Goal: Information Seeking & Learning: Learn about a topic

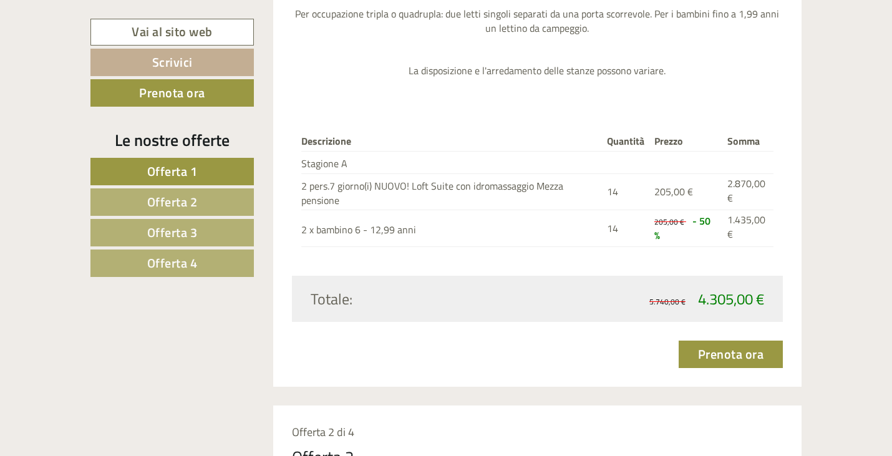
scroll to position [1684, 0]
click at [225, 203] on link "Offerta 2" at bounding box center [171, 201] width 163 height 27
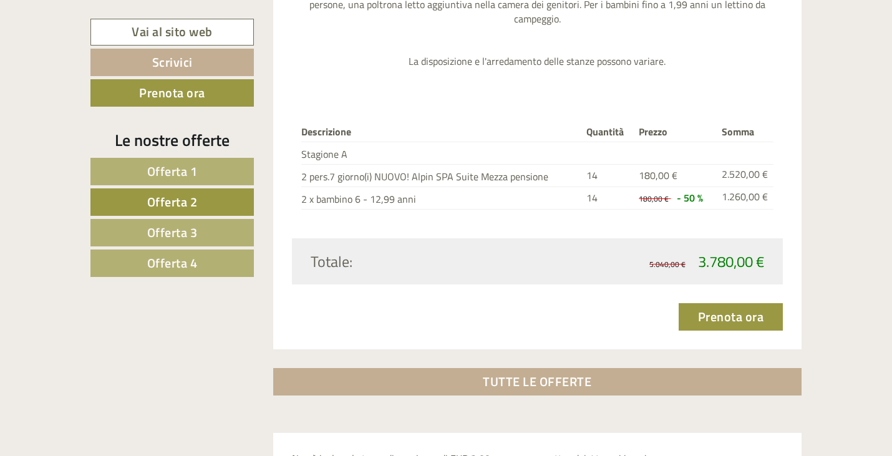
click at [185, 221] on link "Offerta 3" at bounding box center [171, 232] width 163 height 27
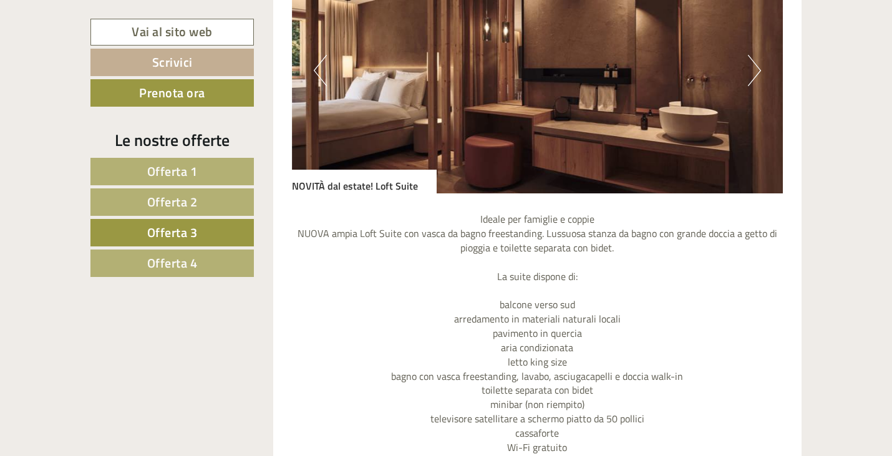
click at [209, 268] on link "Offerta 4" at bounding box center [171, 263] width 163 height 27
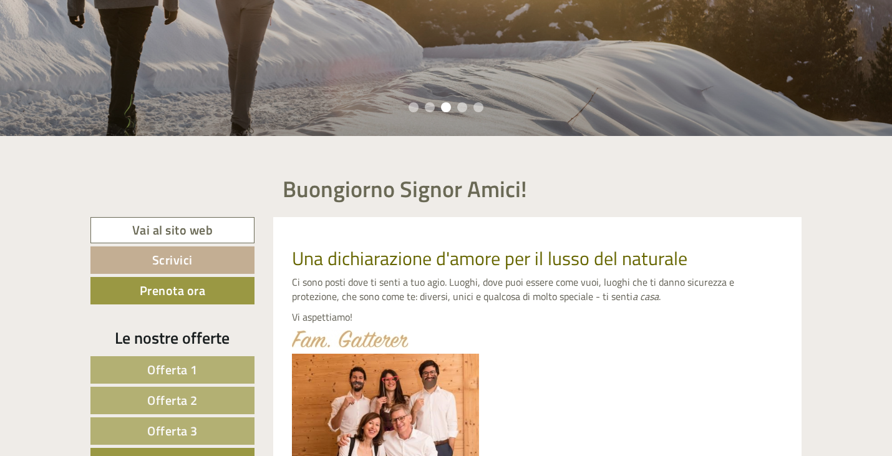
scroll to position [0, 0]
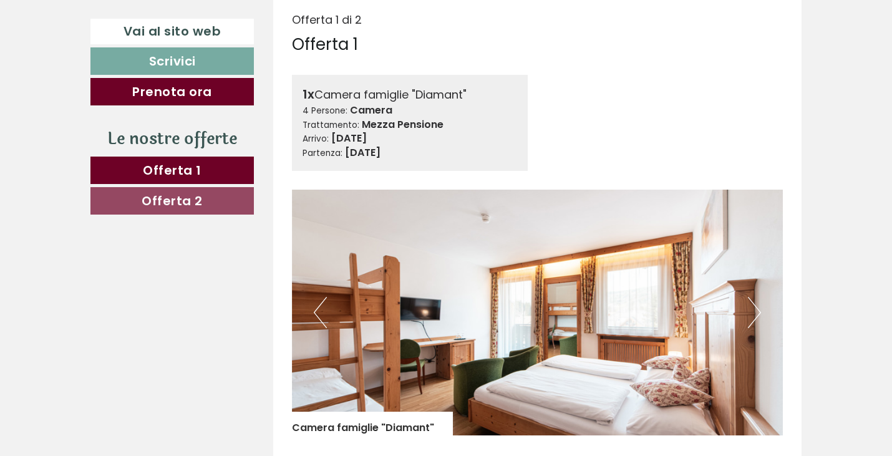
scroll to position [499, 0]
click at [755, 309] on button "Next" at bounding box center [754, 311] width 13 height 31
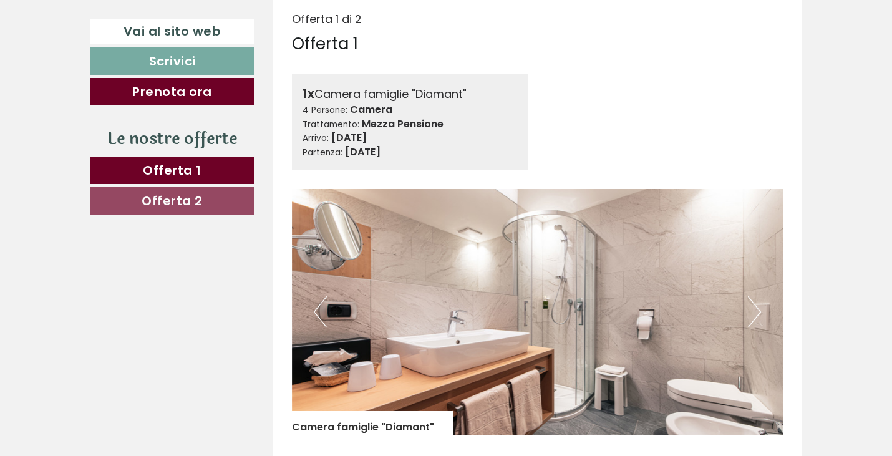
click at [755, 309] on button "Next" at bounding box center [754, 311] width 13 height 31
click at [755, 310] on button "Next" at bounding box center [754, 311] width 13 height 31
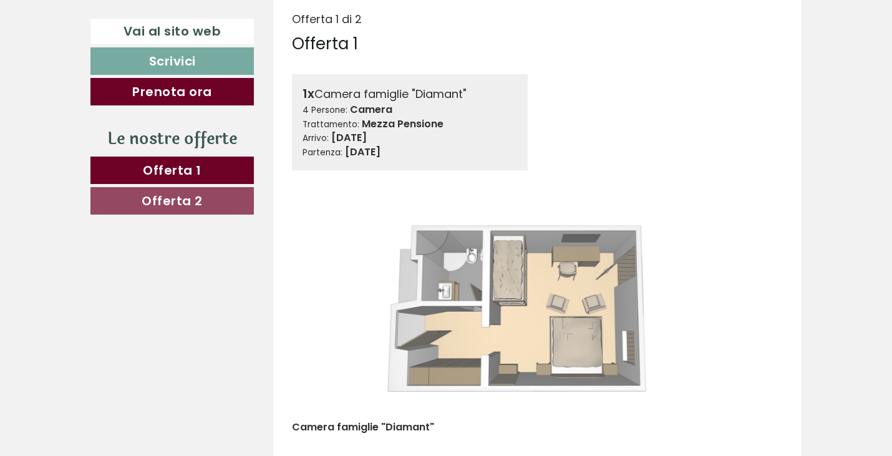
click at [755, 312] on button "Next" at bounding box center [754, 311] width 13 height 31
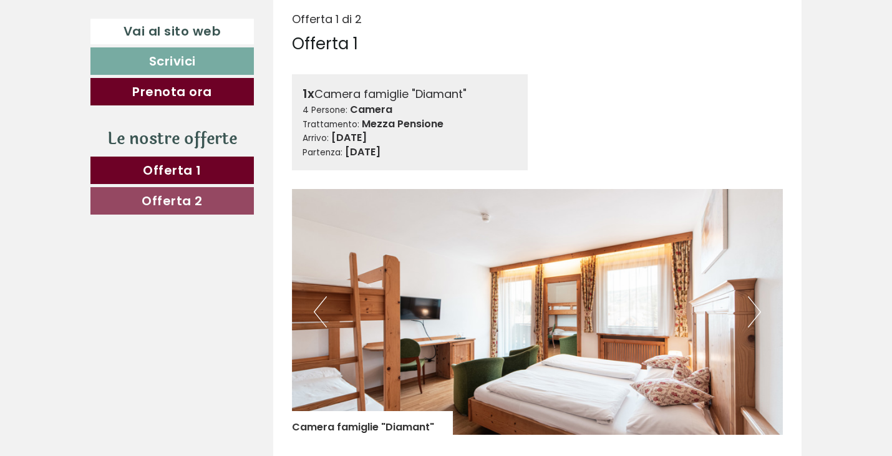
click at [755, 312] on button "Next" at bounding box center [754, 311] width 13 height 31
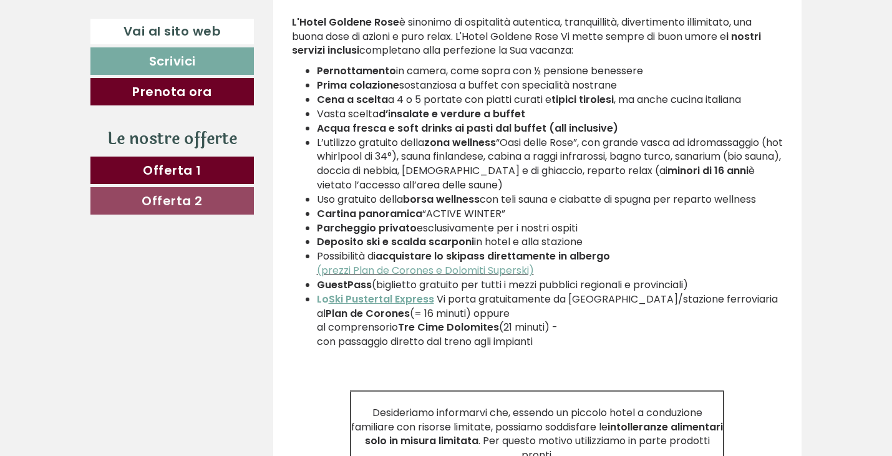
scroll to position [2554, 0]
drag, startPoint x: 402, startPoint y: 329, endPoint x: 500, endPoint y: 330, distance: 98.0
click at [499, 330] on strong "Tre Cime Dolomites" at bounding box center [448, 326] width 101 height 14
drag, startPoint x: 330, startPoint y: 327, endPoint x: 499, endPoint y: 325, distance: 169.1
click at [499, 325] on li "Lo Ski Pustertal Express Vi porta gratuitamente da Monguelfo/stazione ferroviar…" at bounding box center [550, 327] width 467 height 71
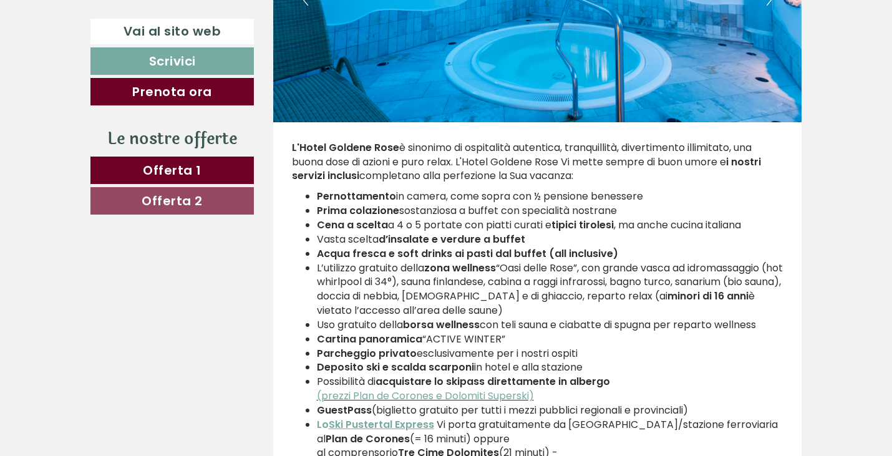
scroll to position [2428, 0]
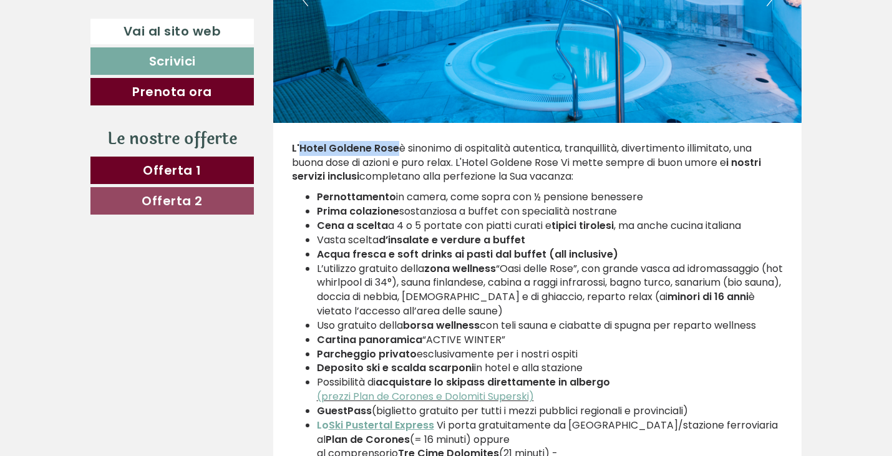
drag, startPoint x: 396, startPoint y: 147, endPoint x: 300, endPoint y: 150, distance: 96.1
click at [299, 150] on p "L'Hotel Goldene Rose è sinonimo di ospitalità autentica, tranquillità, divertim…" at bounding box center [538, 163] width 492 height 43
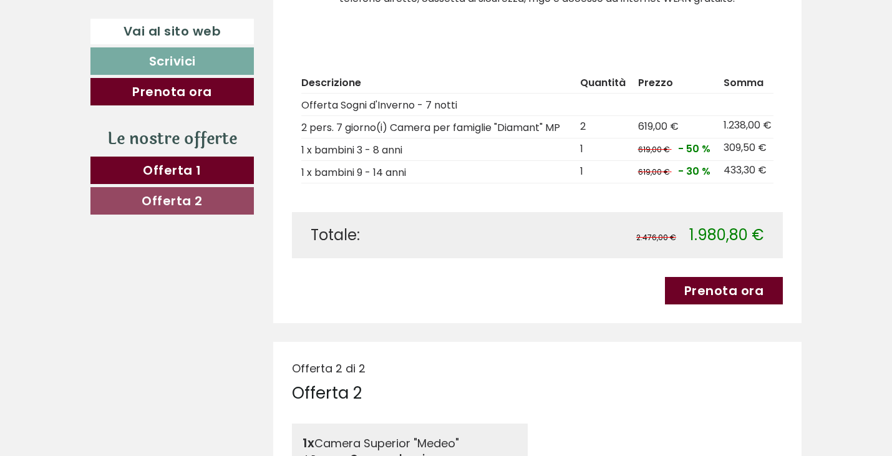
scroll to position [989, 0]
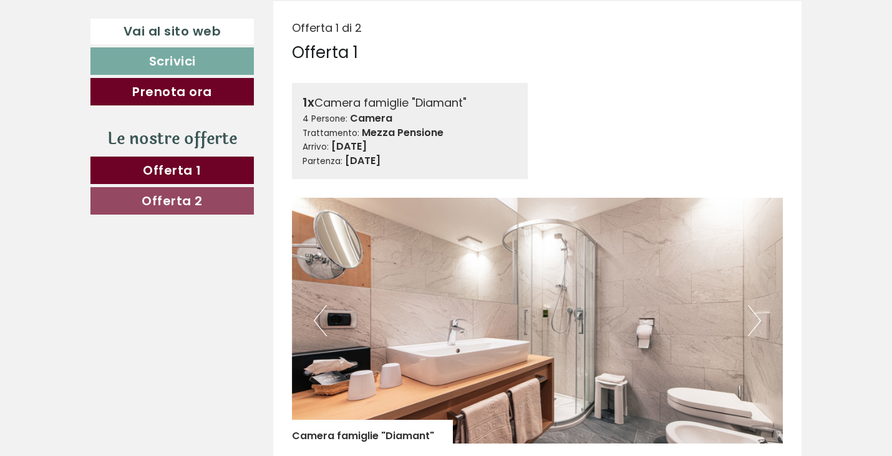
click at [750, 324] on button "Next" at bounding box center [754, 320] width 13 height 31
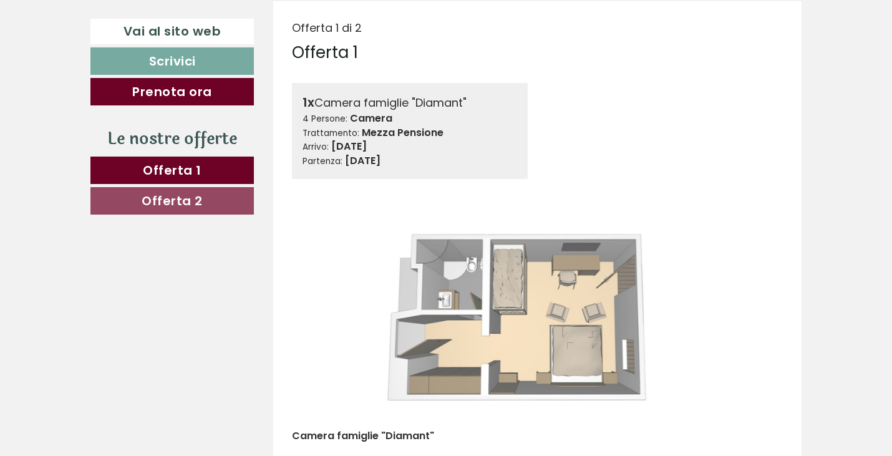
scroll to position [490, 0]
click at [750, 324] on button "Next" at bounding box center [754, 320] width 13 height 31
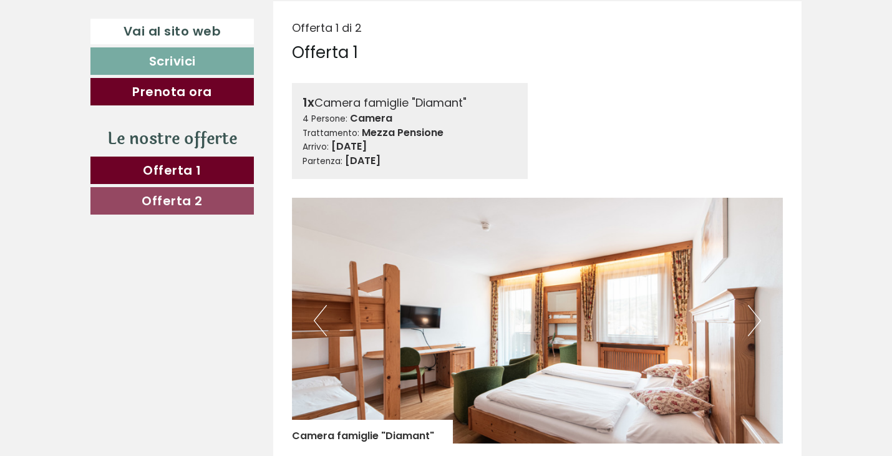
click at [750, 324] on button "Next" at bounding box center [754, 320] width 13 height 31
click at [751, 325] on button "Next" at bounding box center [754, 320] width 13 height 31
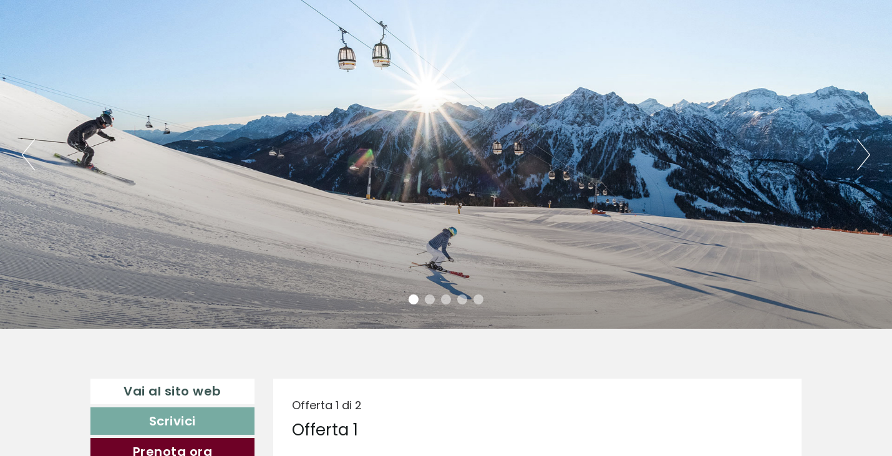
scroll to position [72, 0]
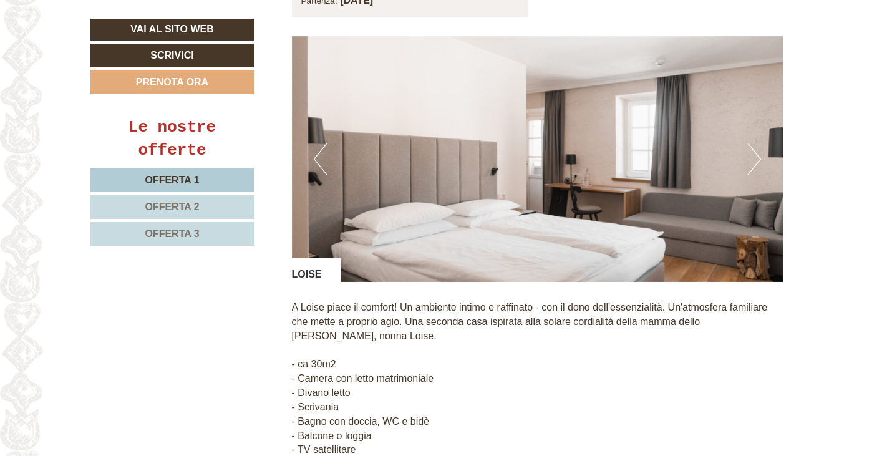
click at [760, 143] on button "Next" at bounding box center [754, 158] width 13 height 31
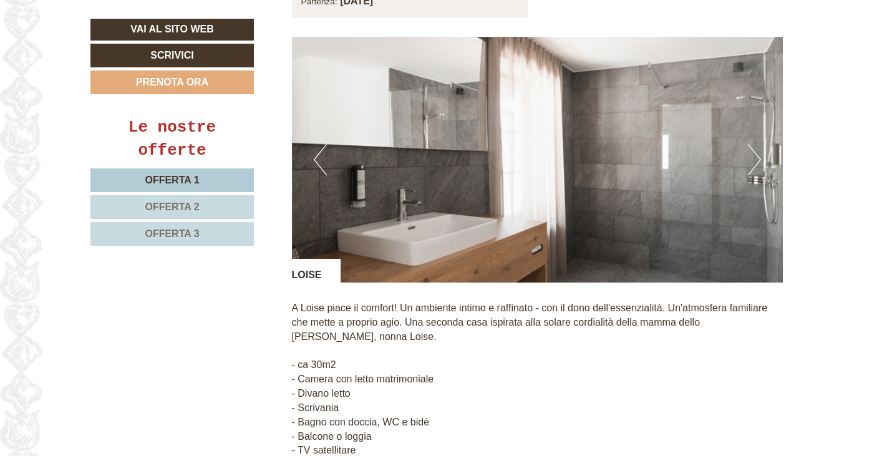
scroll to position [2808, 0]
click at [760, 145] on button "Next" at bounding box center [754, 160] width 13 height 31
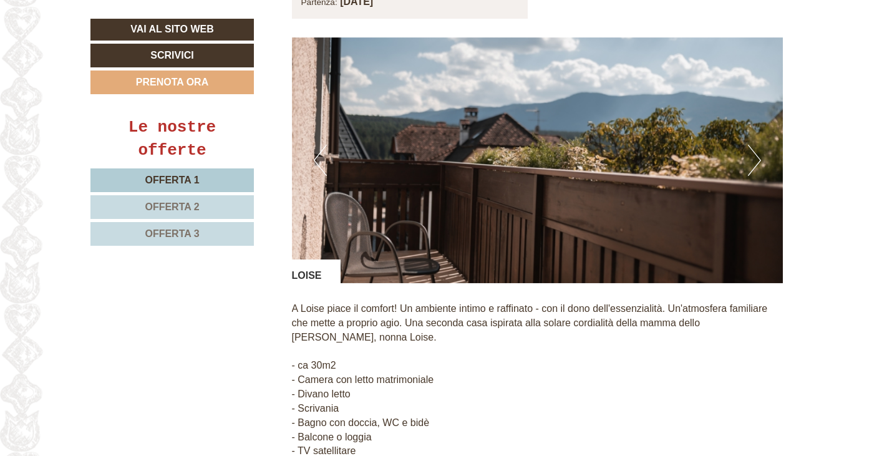
click at [759, 145] on button "Next" at bounding box center [754, 160] width 13 height 31
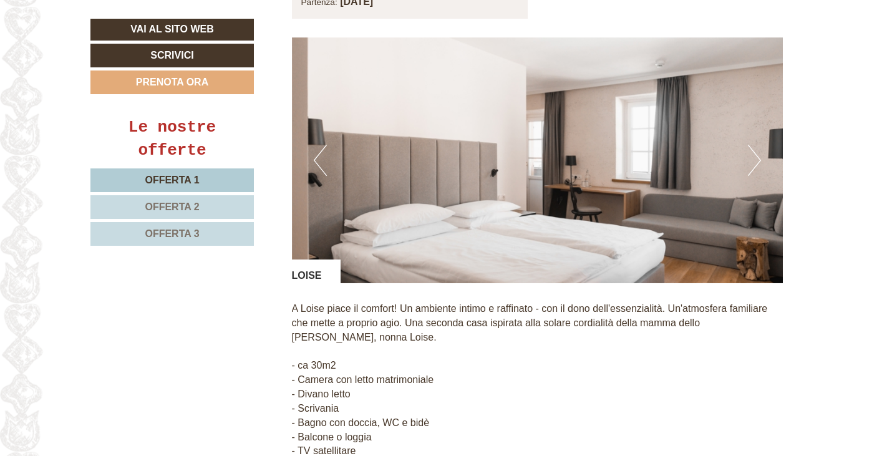
click at [759, 145] on button "Next" at bounding box center [754, 160] width 13 height 31
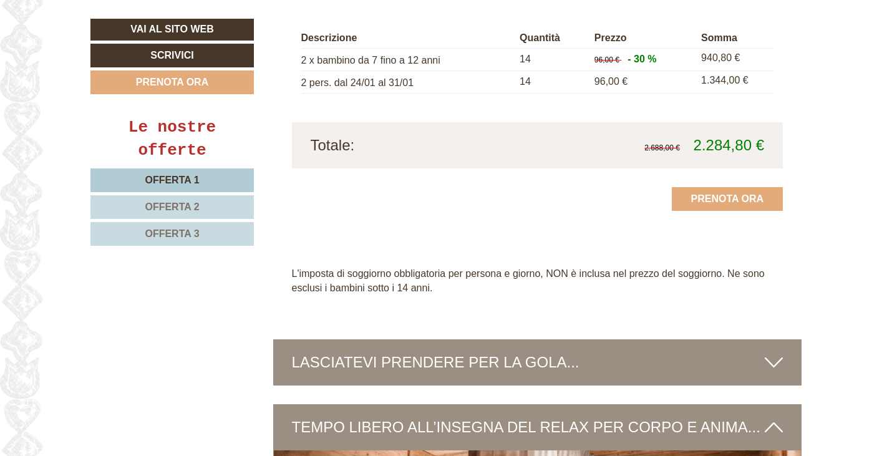
scroll to position [3307, 0]
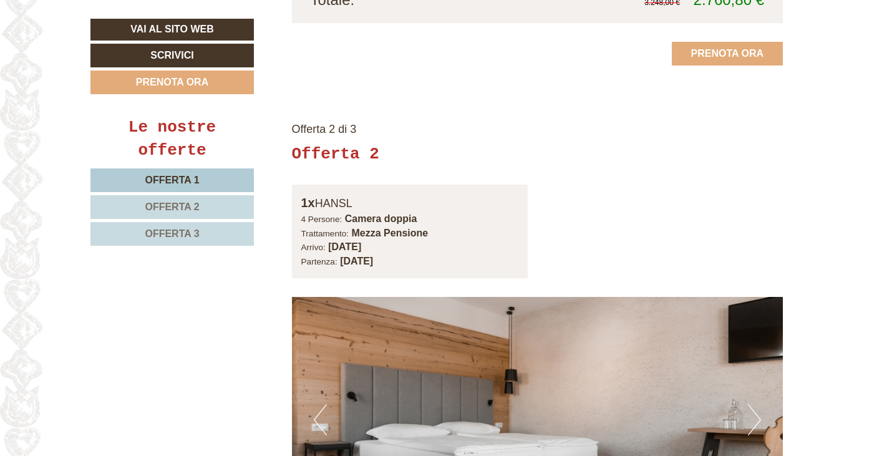
click at [191, 175] on span "Offerta 1" at bounding box center [172, 180] width 54 height 11
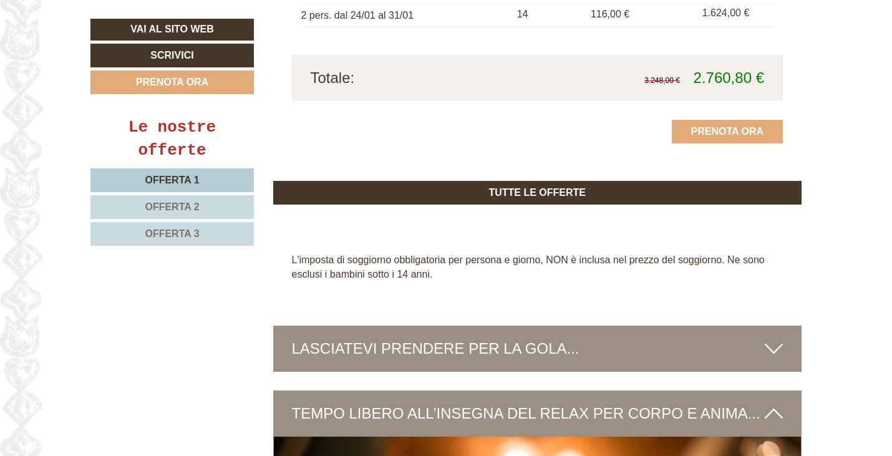
scroll to position [1567, 0]
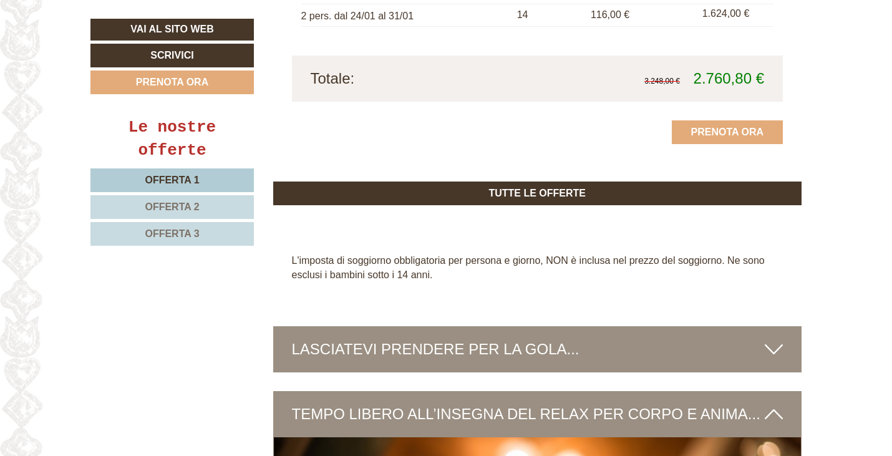
click at [579, 326] on div "LASCIATEVI PRENDERE PER LA GOLA..." at bounding box center [537, 349] width 529 height 46
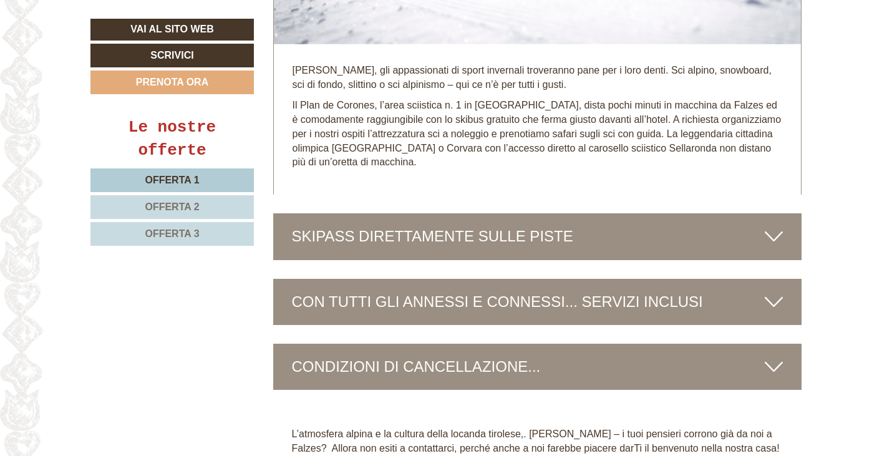
scroll to position [3126, 0]
click at [611, 213] on div "SKIPASS DIRETTAMENTE SULLE PISTE" at bounding box center [537, 236] width 529 height 46
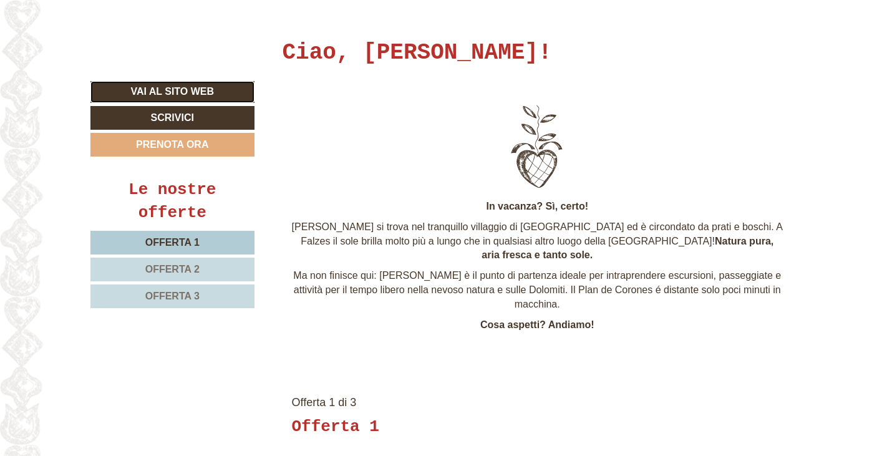
scroll to position [442, 0]
click at [178, 92] on link "Vai al sito web" at bounding box center [172, 92] width 164 height 22
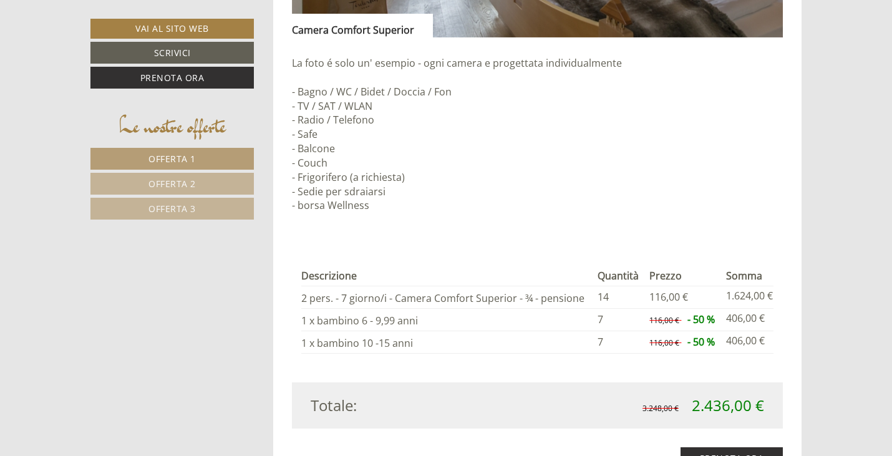
scroll to position [1061, 0]
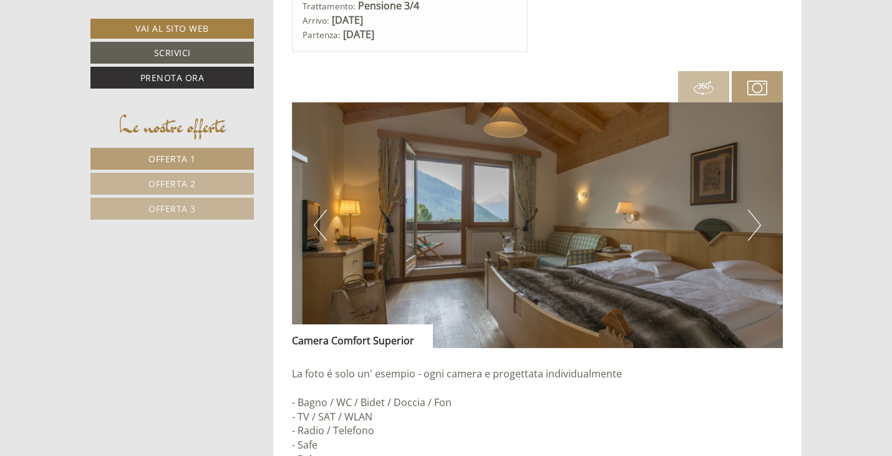
click at [756, 218] on button "Next" at bounding box center [754, 225] width 13 height 31
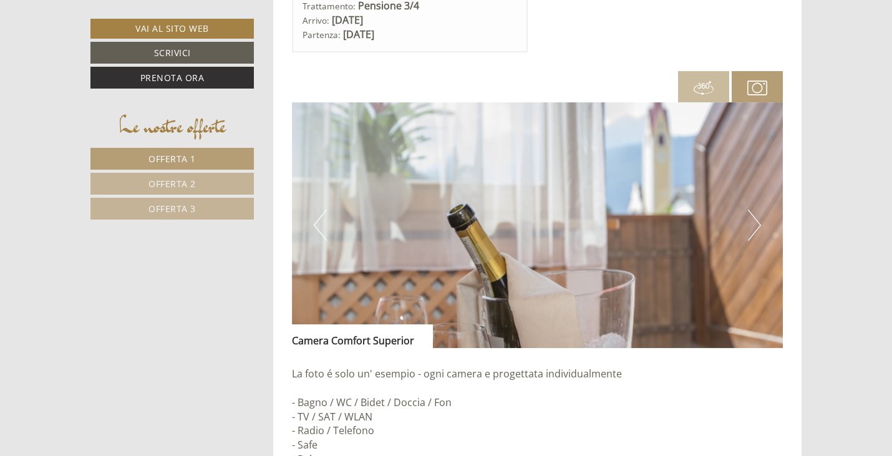
scroll to position [749, 0]
click at [756, 218] on button "Next" at bounding box center [754, 225] width 13 height 31
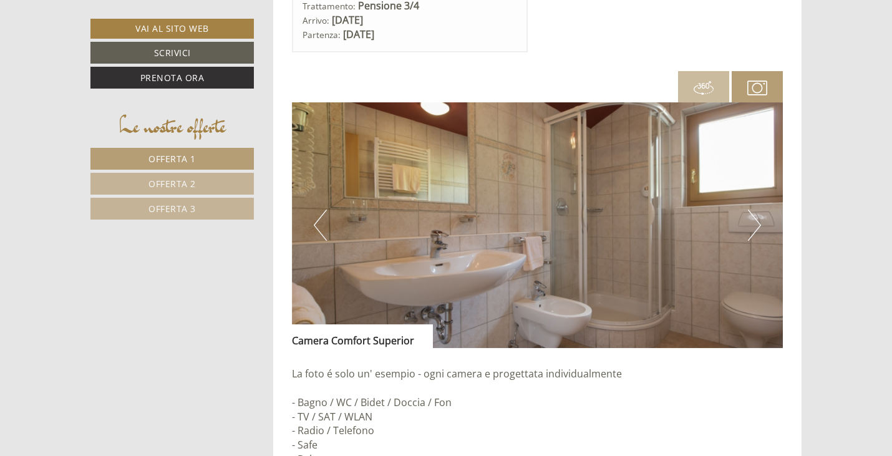
click at [756, 218] on button "Next" at bounding box center [754, 225] width 13 height 31
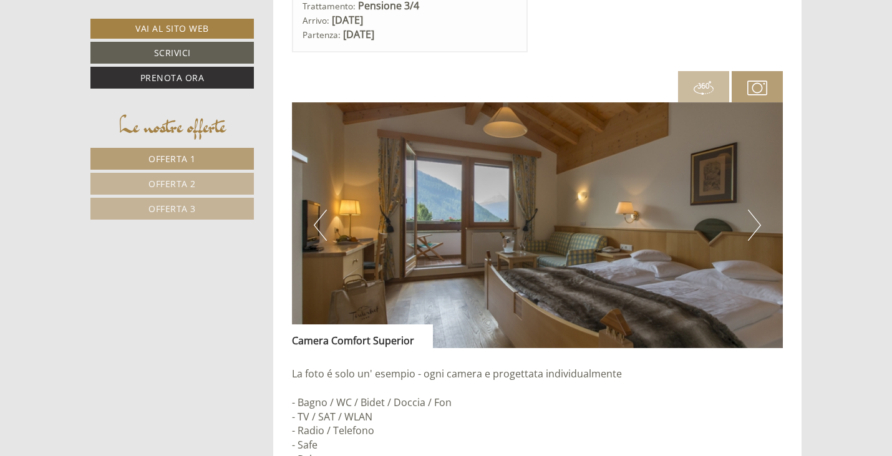
click at [756, 218] on button "Next" at bounding box center [754, 225] width 13 height 31
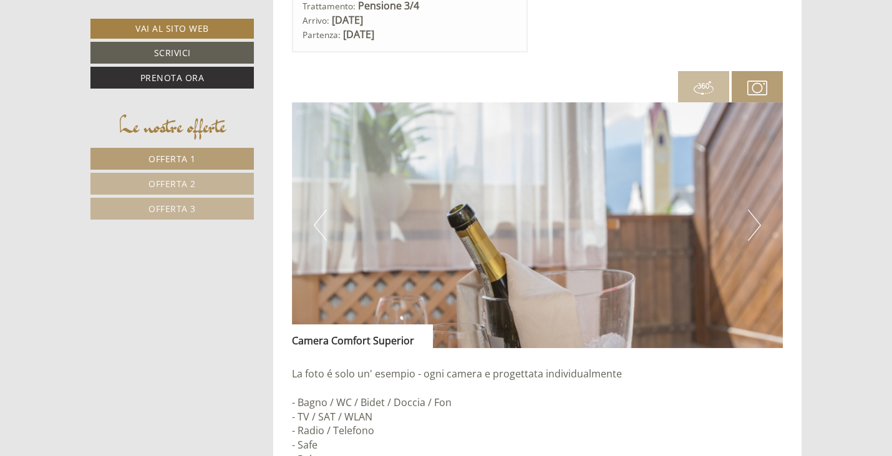
click at [756, 218] on button "Next" at bounding box center [754, 225] width 13 height 31
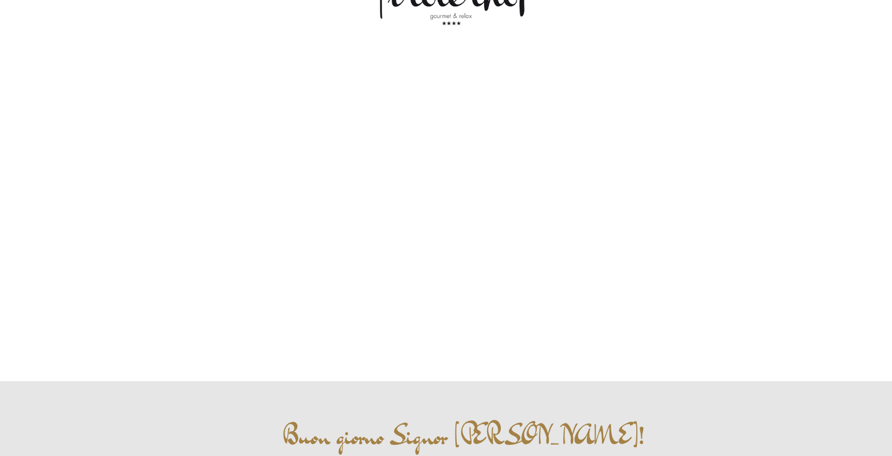
scroll to position [0, 0]
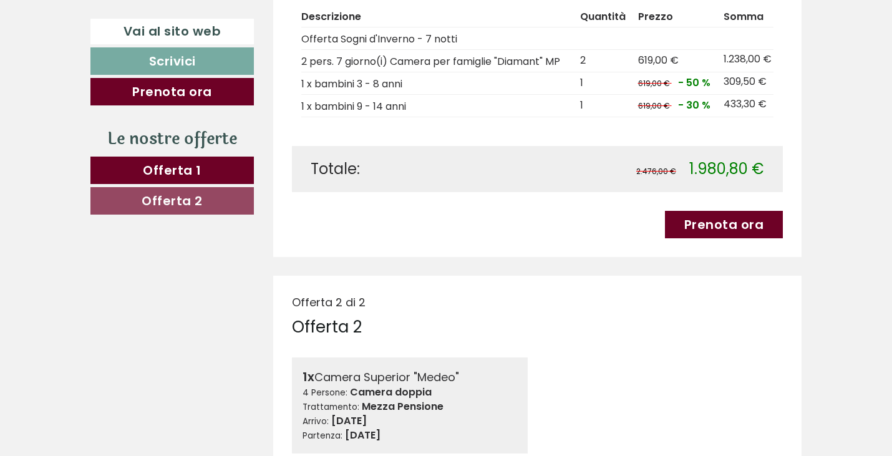
scroll to position [1057, 0]
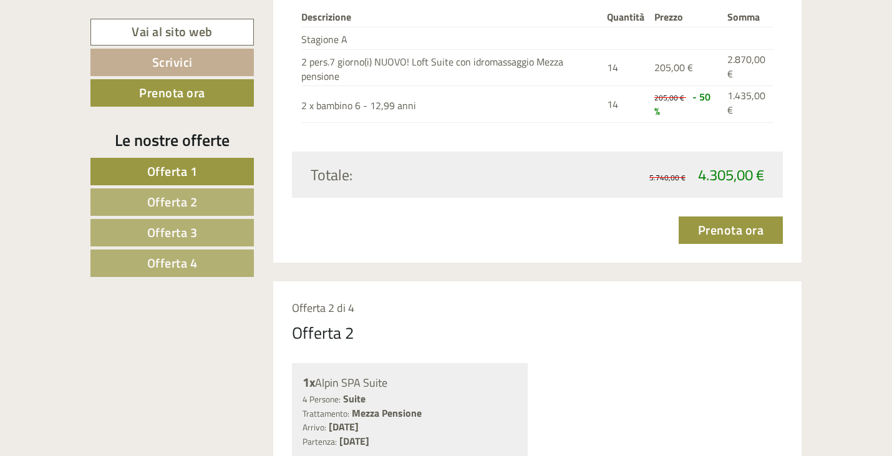
scroll to position [1809, 0]
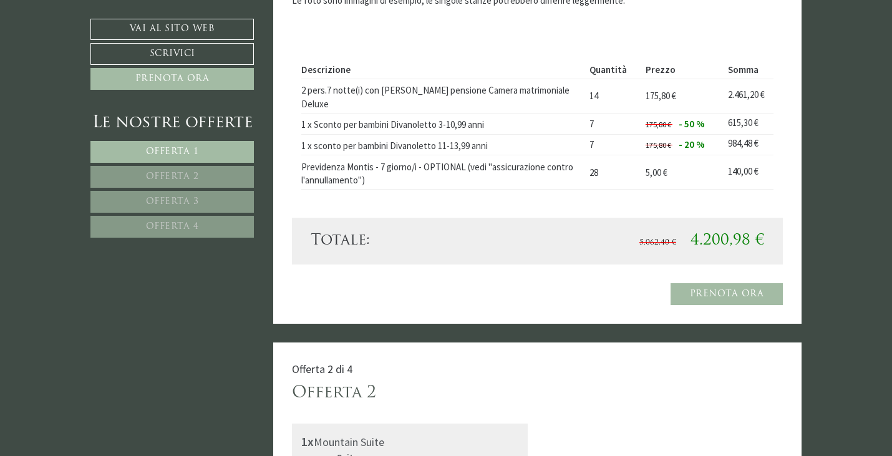
scroll to position [873, 0]
